Goal: Transaction & Acquisition: Purchase product/service

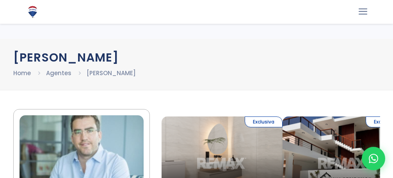
scroll to position [432, 0]
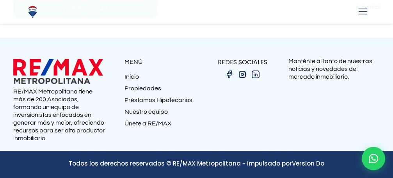
click at [67, 81] on img at bounding box center [58, 71] width 90 height 28
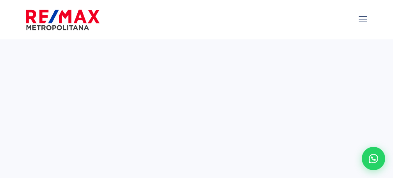
select select
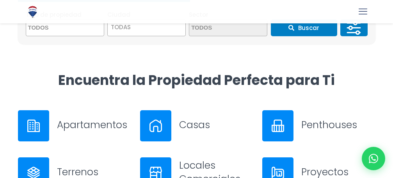
scroll to position [250, 0]
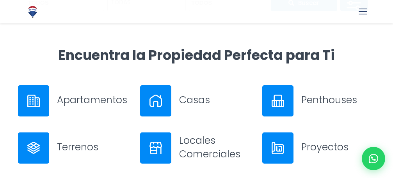
click at [0, 0] on span at bounding box center [0, 0] width 0 height 0
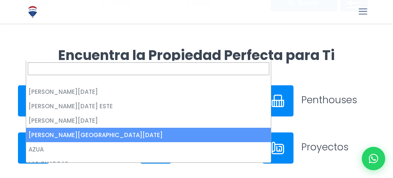
select select "150"
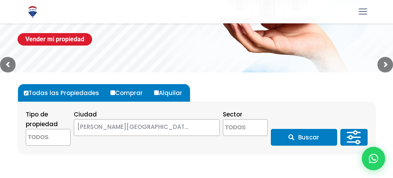
scroll to position [129, 0]
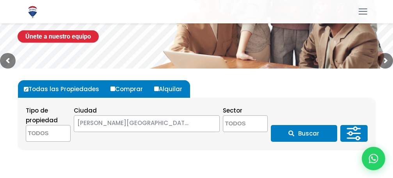
scroll to position [150, 0]
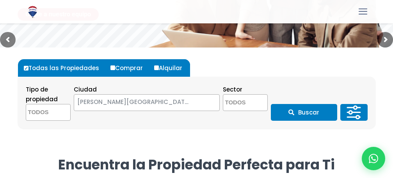
click at [111, 67] on input "Comprar" at bounding box center [112, 68] width 5 height 5
radio input "true"
click at [39, 112] on textarea "Search" at bounding box center [48, 113] width 44 height 17
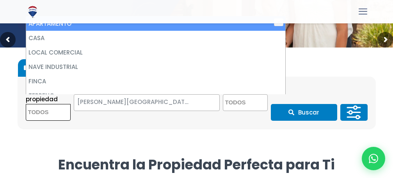
click at [61, 26] on li "APARTAMENTO" at bounding box center [155, 23] width 259 height 14
select select "apartment"
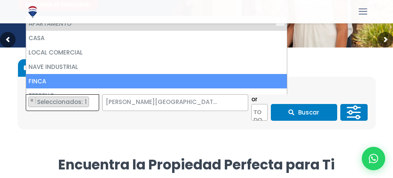
click at [57, 102] on span "Seleccionados: 1" at bounding box center [62, 102] width 52 height 8
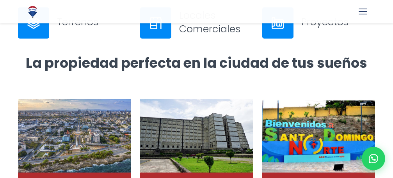
scroll to position [321, 0]
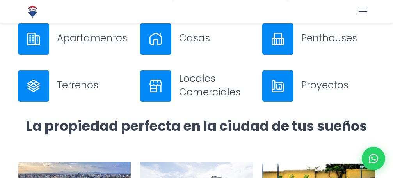
click at [89, 45] on h3 "Apartamentos" at bounding box center [94, 38] width 74 height 14
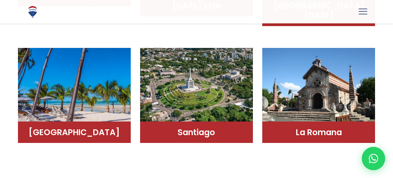
scroll to position [541, 0]
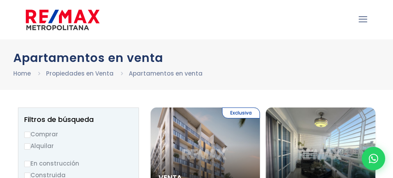
select select
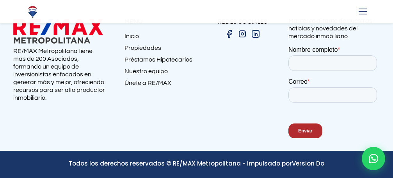
scroll to position [2747, 0]
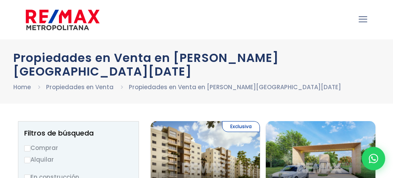
select select
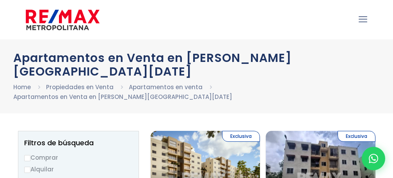
select select
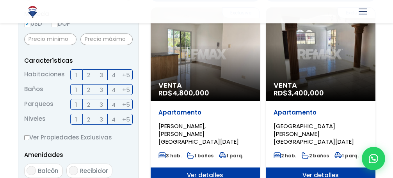
scroll to position [312, 0]
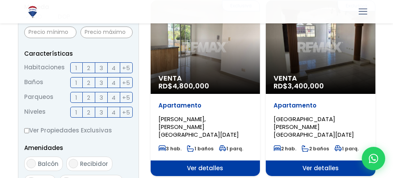
click at [0, 0] on input "3" at bounding box center [0, 0] width 0 height 0
checkbox input "true"
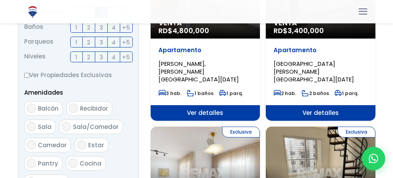
scroll to position [381, 0]
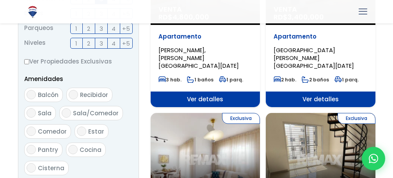
click at [0, 0] on input "2" at bounding box center [0, 0] width 0 height 0
checkbox input "true"
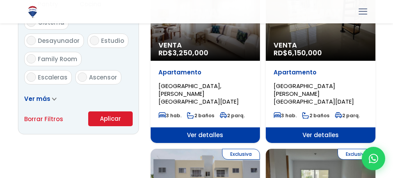
scroll to position [561, 0]
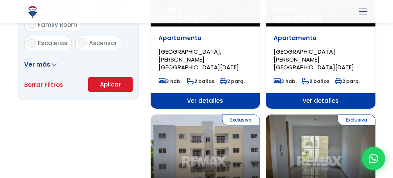
click at [0, 0] on input "1" at bounding box center [0, 0] width 0 height 0
checkbox input "true"
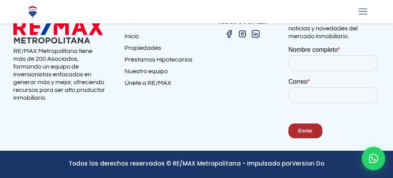
scroll to position [1809, 0]
